Goal: Task Accomplishment & Management: Use online tool/utility

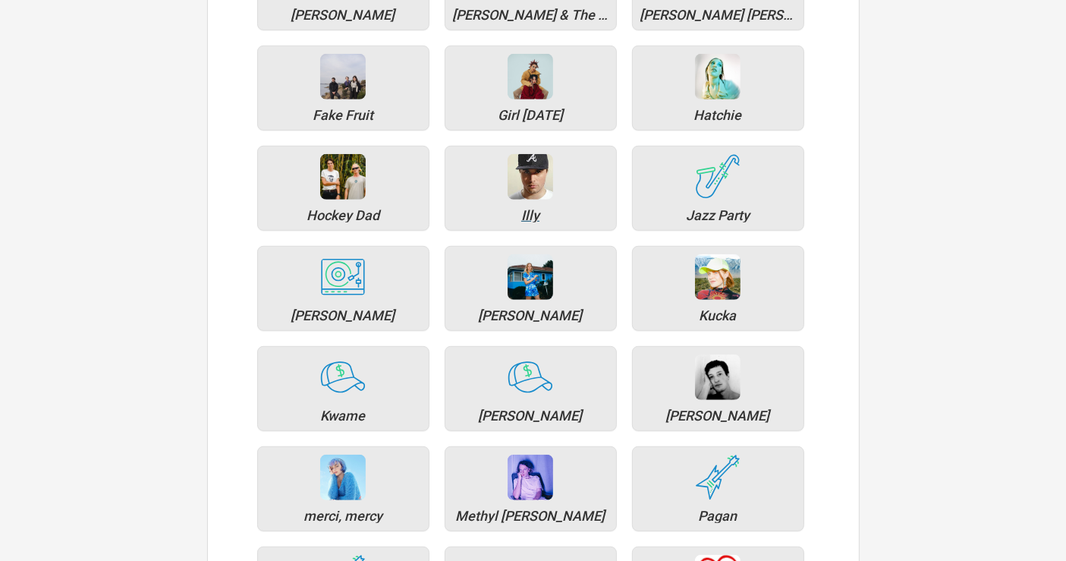
scroll to position [927, 0]
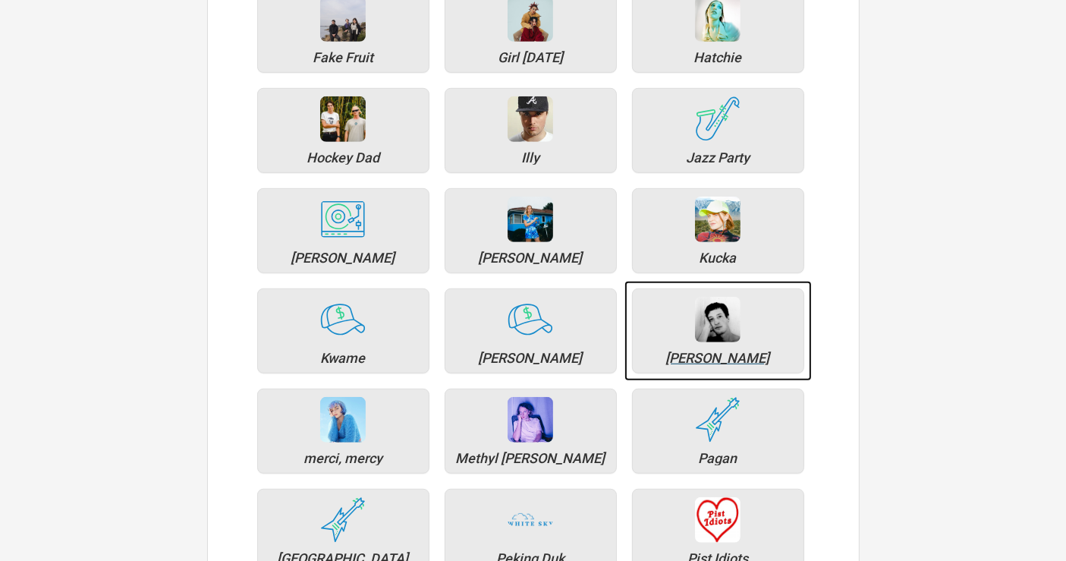
click at [740, 351] on div "[PERSON_NAME]" at bounding box center [718, 358] width 156 height 14
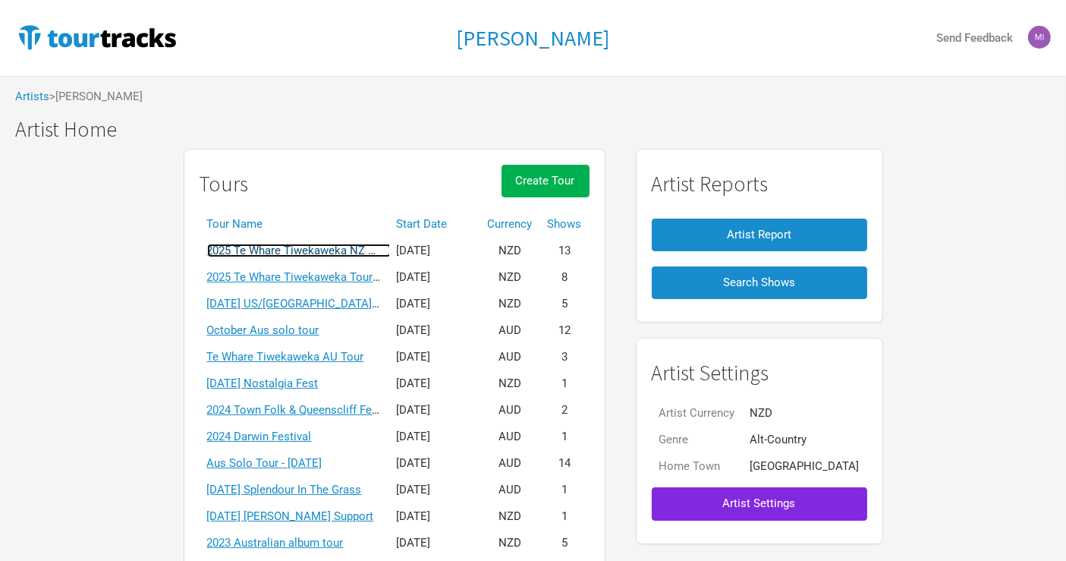
click at [349, 248] on link "2025 Te Whare Tiwekaweka NZ Tour" at bounding box center [299, 251] width 184 height 14
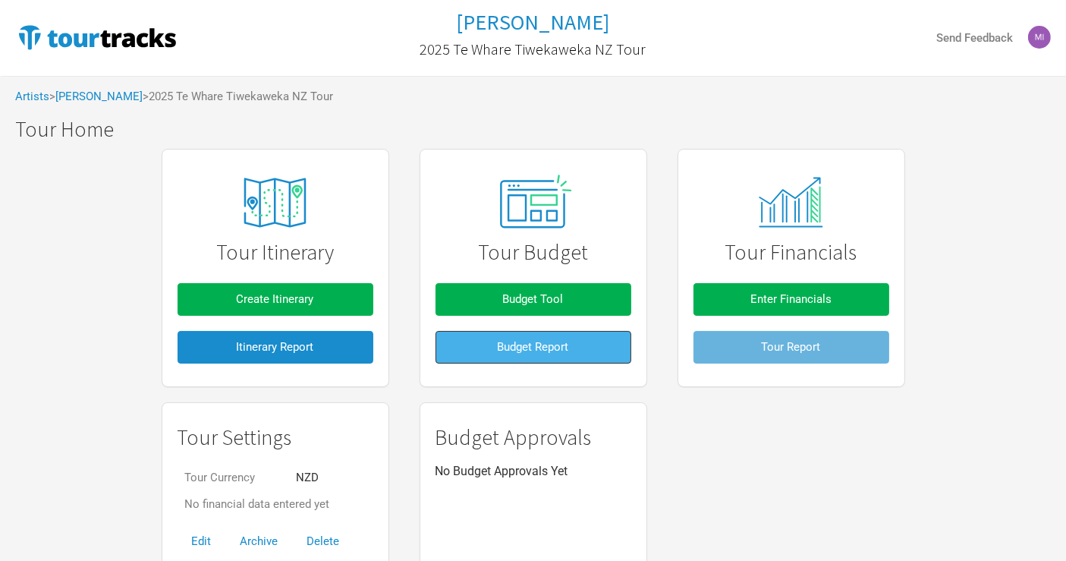
click at [486, 344] on button "Budget Report" at bounding box center [533, 347] width 196 height 33
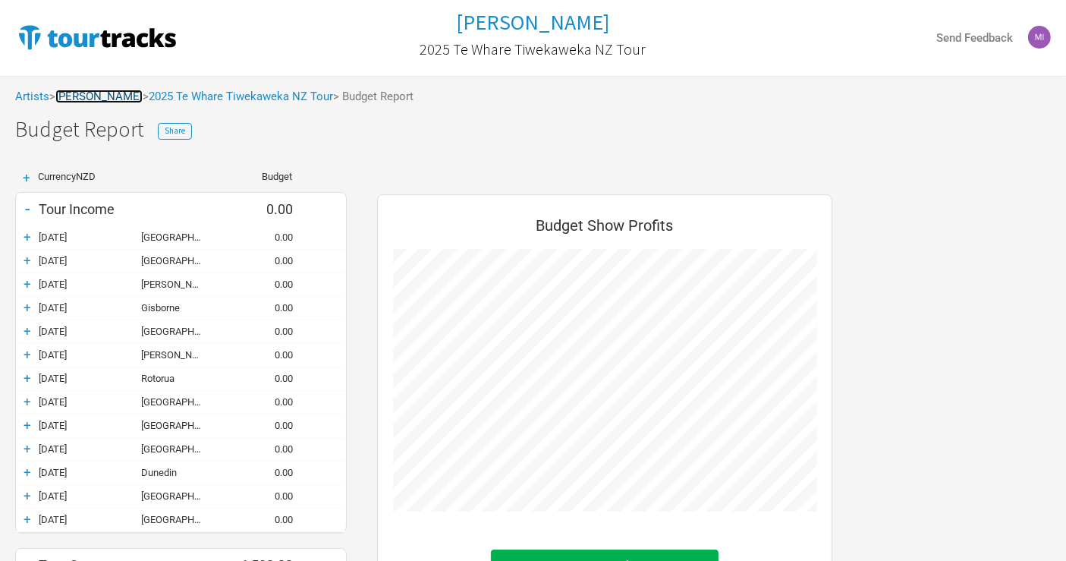
click at [104, 95] on link "[PERSON_NAME]" at bounding box center [98, 97] width 87 height 14
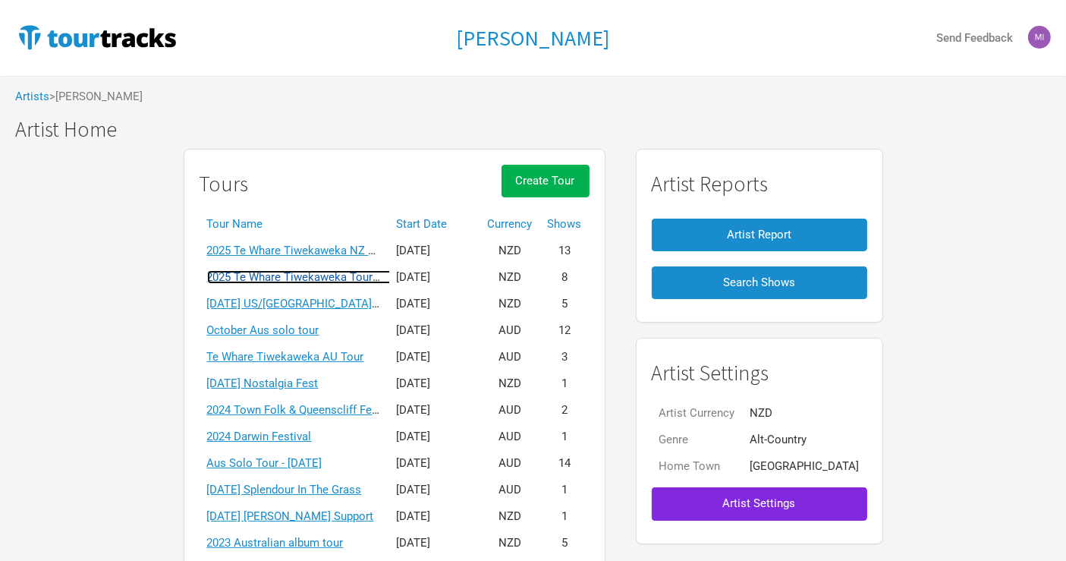
click at [347, 276] on link "2025 Te Whare Tiwekaweka Tour - [GEOGRAPHIC_DATA]/[GEOGRAPHIC_DATA]" at bounding box center [406, 277] width 398 height 14
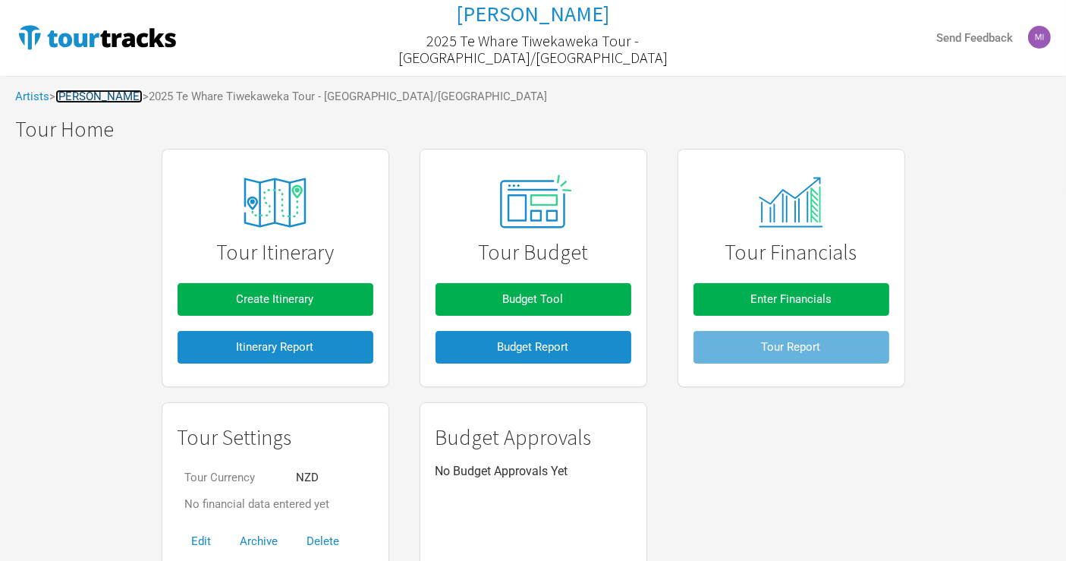
click at [73, 100] on link "[PERSON_NAME]" at bounding box center [98, 97] width 87 height 14
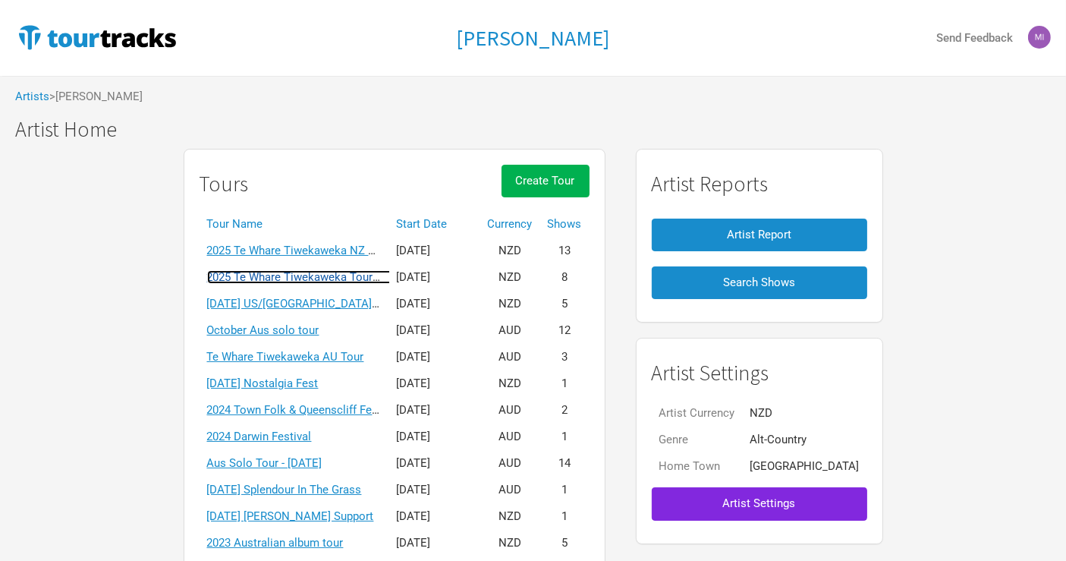
click at [347, 282] on link "2025 Te Whare Tiwekaweka Tour - [GEOGRAPHIC_DATA]/[GEOGRAPHIC_DATA]" at bounding box center [406, 277] width 398 height 14
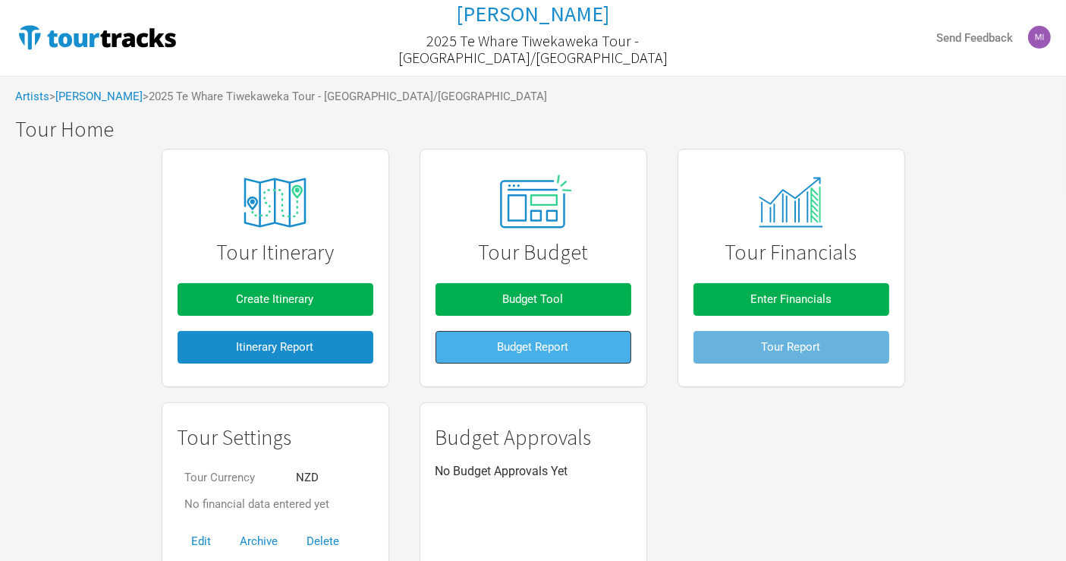
click at [583, 355] on button "Budget Report" at bounding box center [533, 347] width 196 height 33
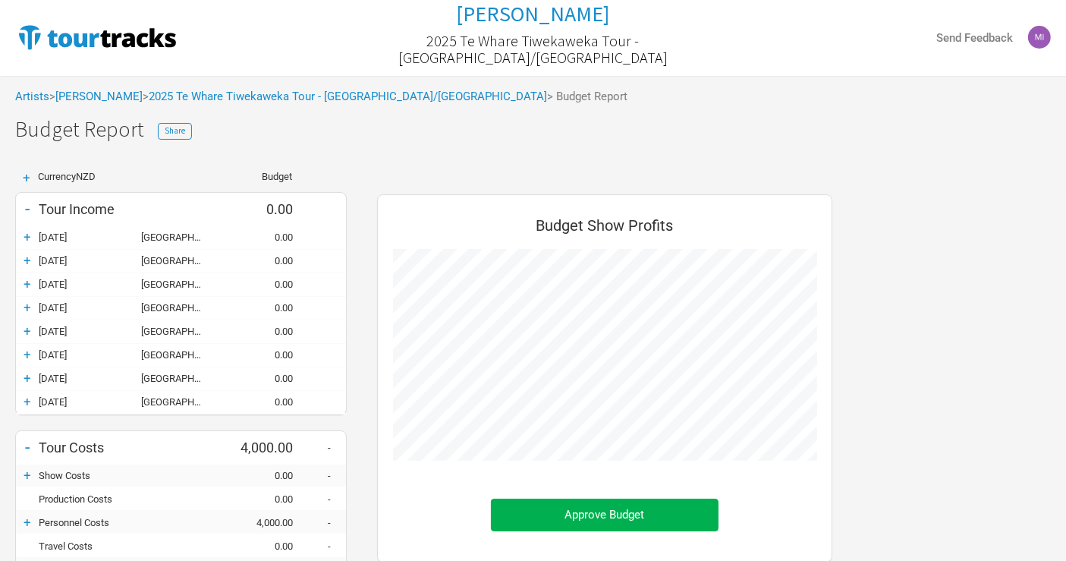
scroll to position [603, 486]
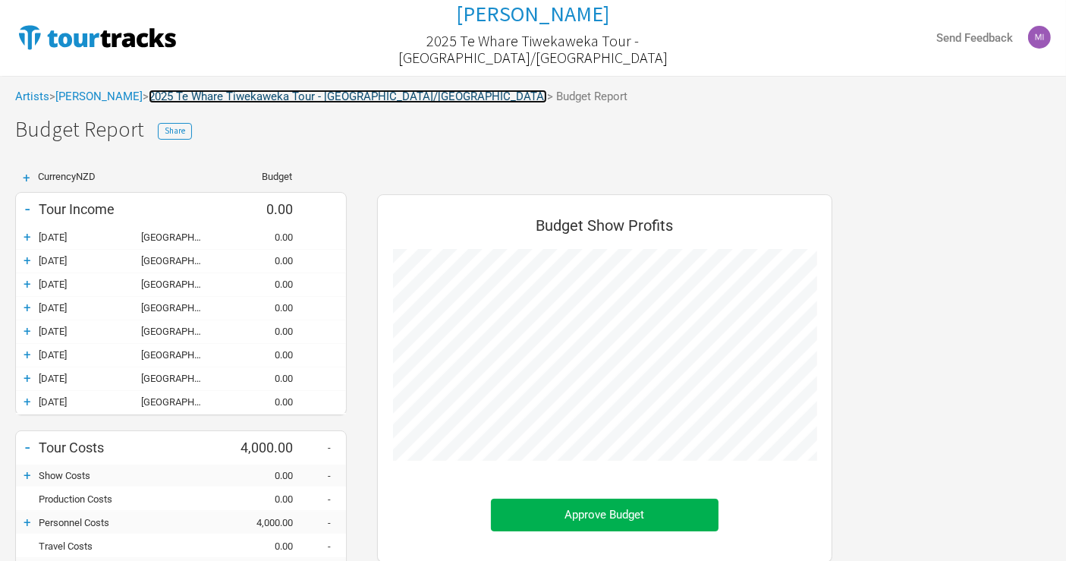
click at [216, 99] on link "2025 Te Whare Tiwekaweka Tour - [GEOGRAPHIC_DATA]/[GEOGRAPHIC_DATA]" at bounding box center [348, 97] width 398 height 14
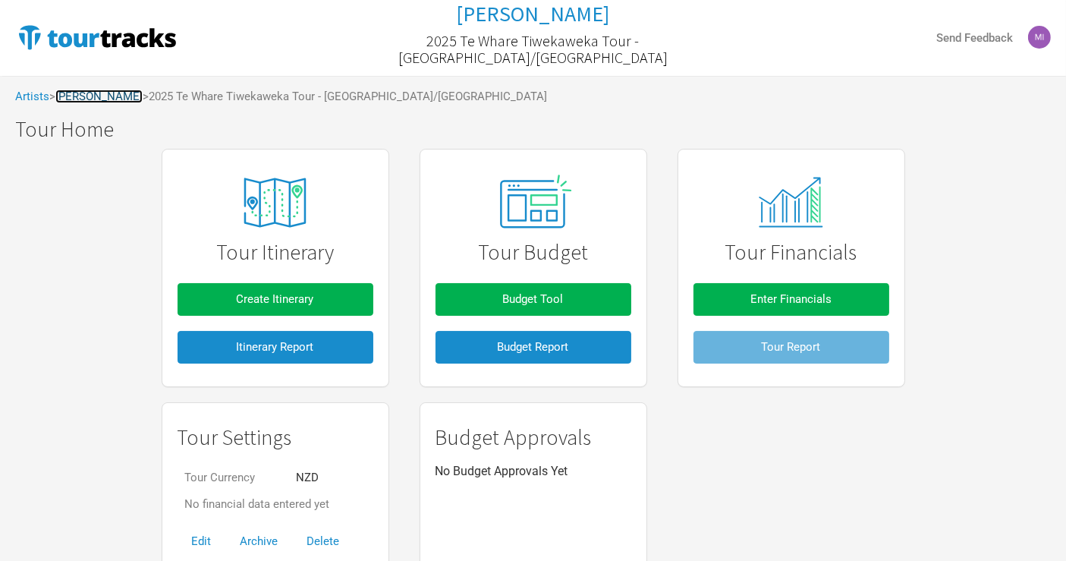
click at [109, 90] on link "[PERSON_NAME]" at bounding box center [98, 97] width 87 height 14
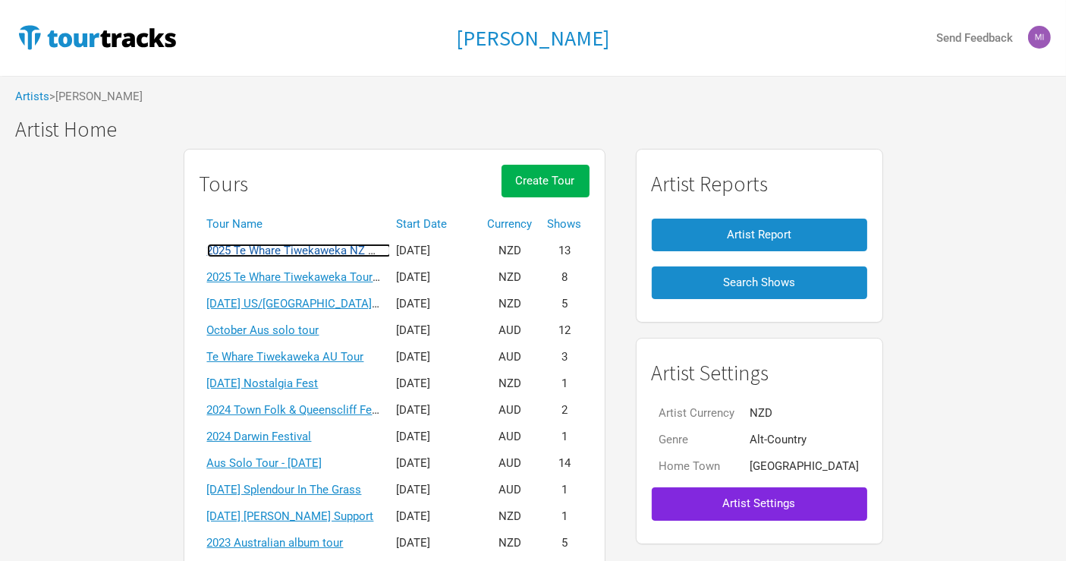
click at [362, 251] on link "2025 Te Whare Tiwekaweka NZ Tour" at bounding box center [299, 251] width 184 height 14
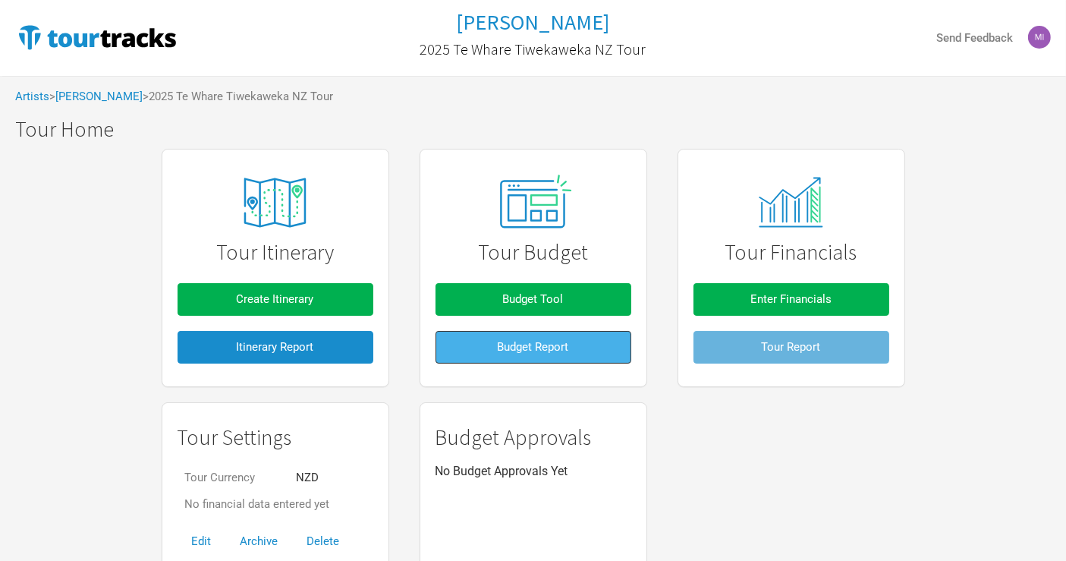
click at [542, 340] on span "Budget Report" at bounding box center [533, 347] width 71 height 14
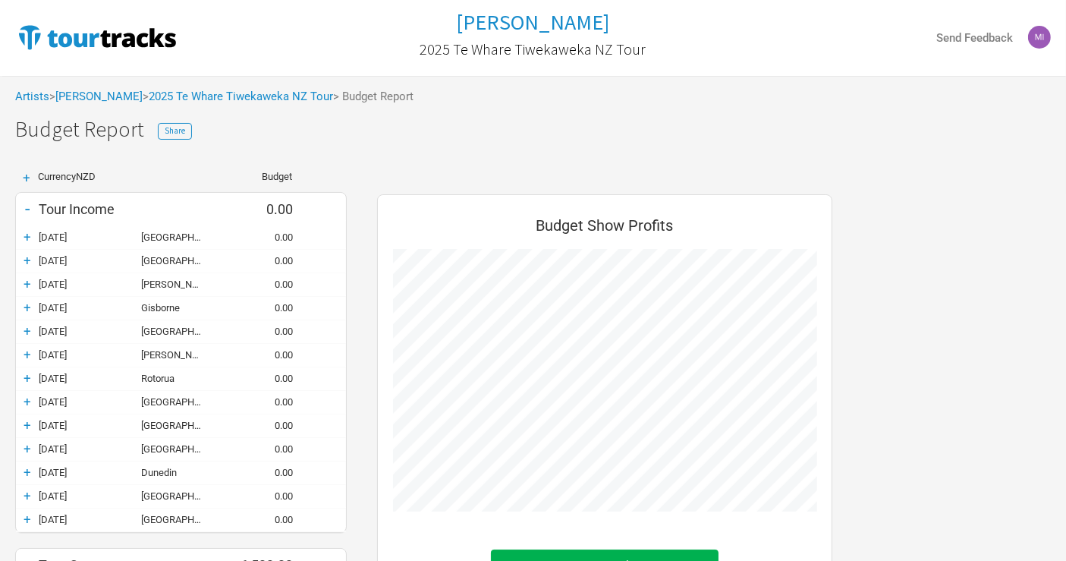
click at [1027, 315] on div "+ Currency NZD Budget - Tour Income 0.00 + [DATE] [GEOGRAPHIC_DATA] 0.00 + [DAT…" at bounding box center [533, 534] width 1066 height 756
drag, startPoint x: 140, startPoint y: 262, endPoint x: 186, endPoint y: 266, distance: 45.7
click at [188, 266] on div "+ [DATE] [GEOGRAPHIC_DATA] 0.00" at bounding box center [181, 261] width 330 height 23
